Goal: Find specific page/section: Find specific page/section

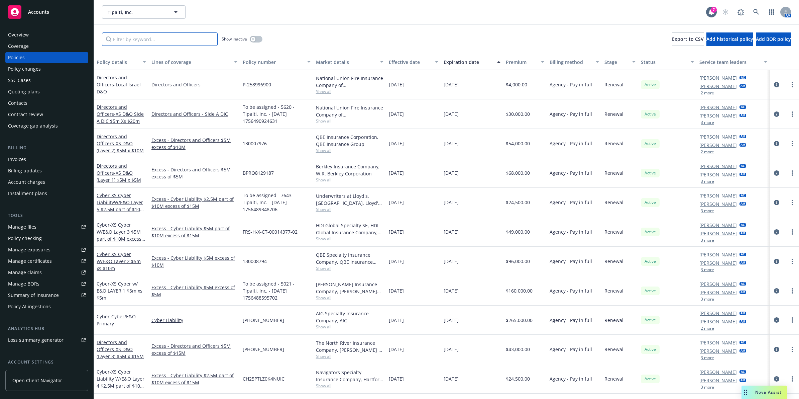
click at [196, 44] on input "Filter by keyword..." at bounding box center [160, 38] width 116 height 13
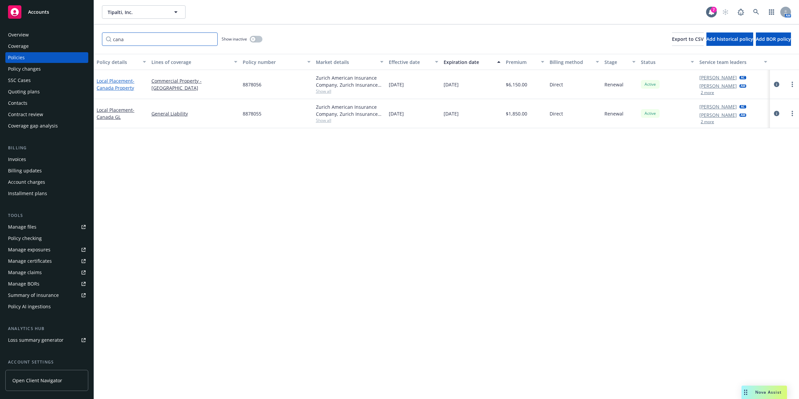
type input "cana"
click at [121, 86] on span "- [GEOGRAPHIC_DATA] Property" at bounding box center [116, 84] width 38 height 13
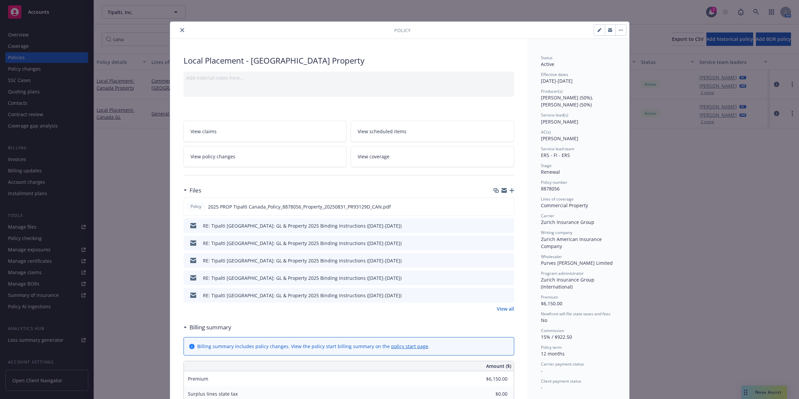
drag, startPoint x: 178, startPoint y: 27, endPoint x: 203, endPoint y: 12, distance: 30.0
click at [178, 27] on button "close" at bounding box center [182, 30] width 8 height 8
